Goal: Check status

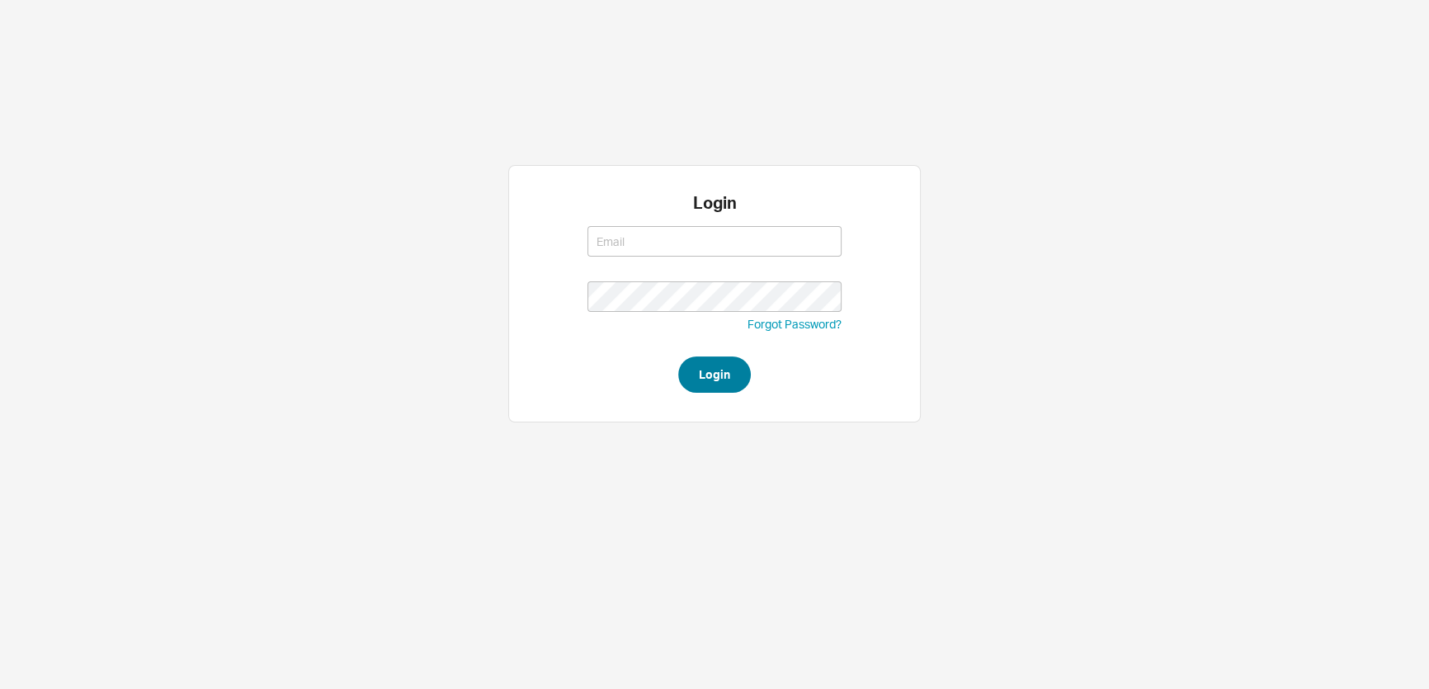
type input "mimi@qualitybath.com"
click at [693, 374] on button "Login" at bounding box center [714, 374] width 73 height 36
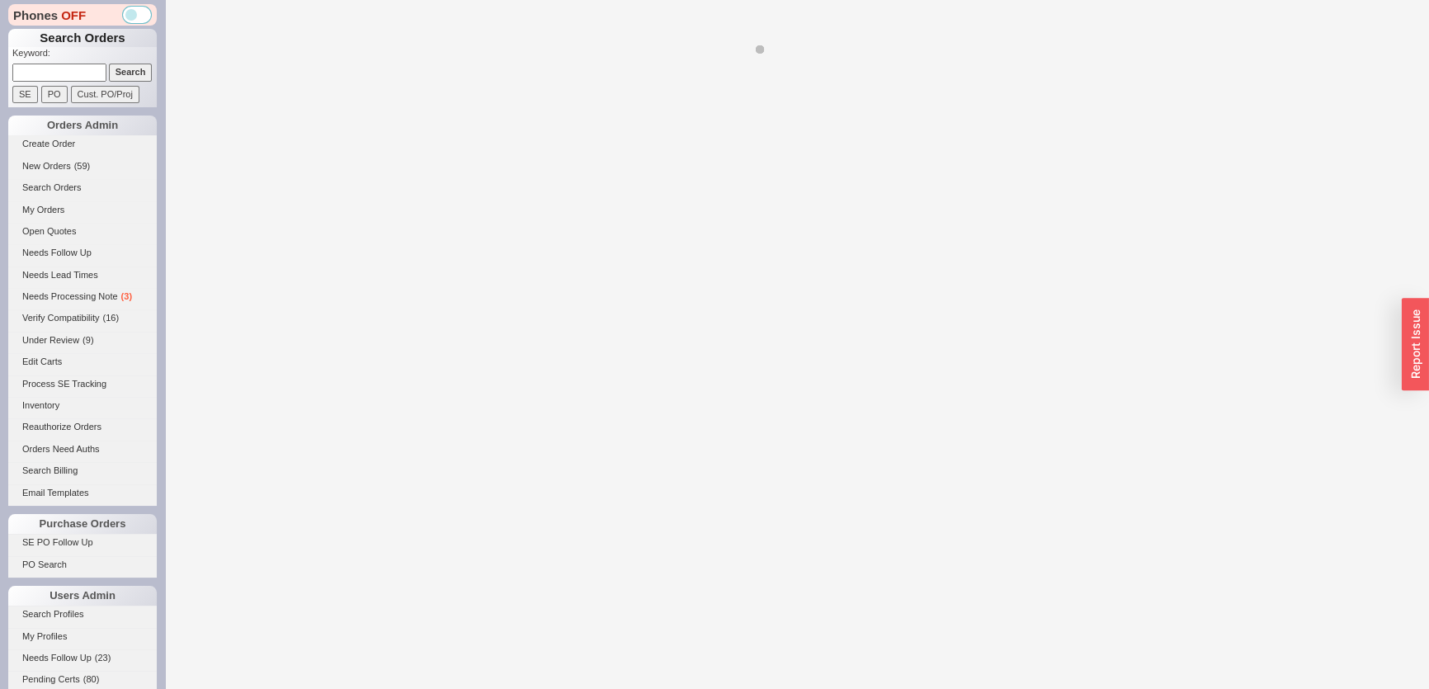
select select "*"
select select "LOW"
select select "3"
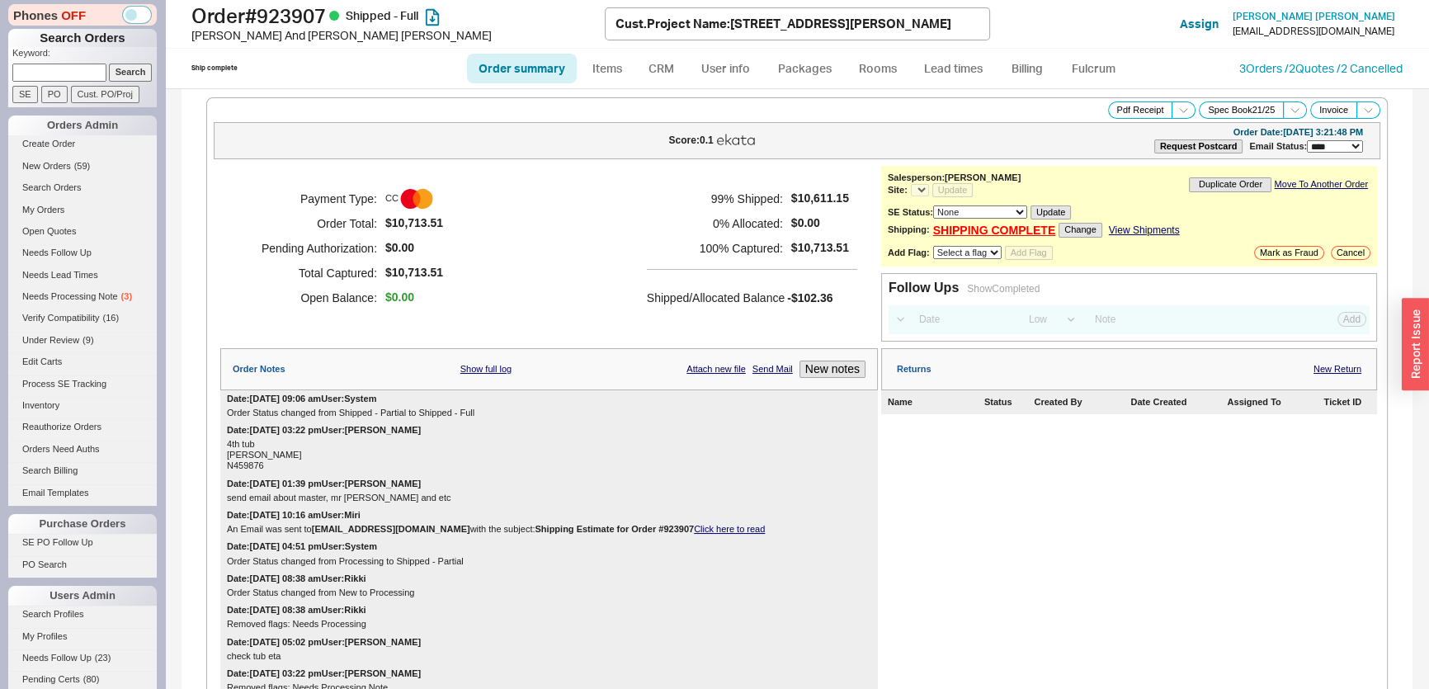
select select "*"
